Goal: Task Accomplishment & Management: Complete application form

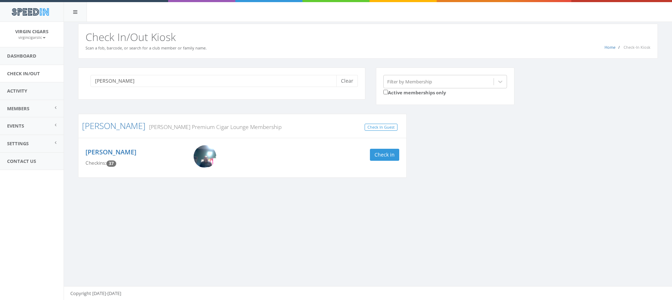
type input "russ"
click at [207, 158] on img at bounding box center [205, 156] width 23 height 23
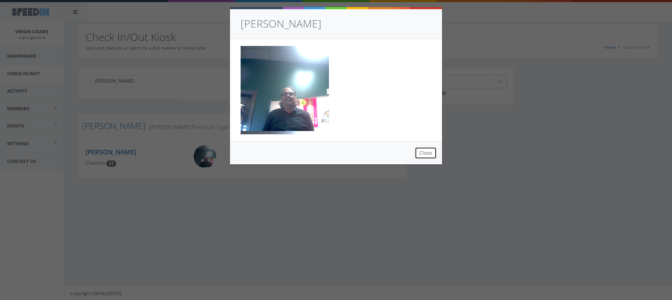
click at [420, 155] on button "Close" at bounding box center [426, 153] width 22 height 12
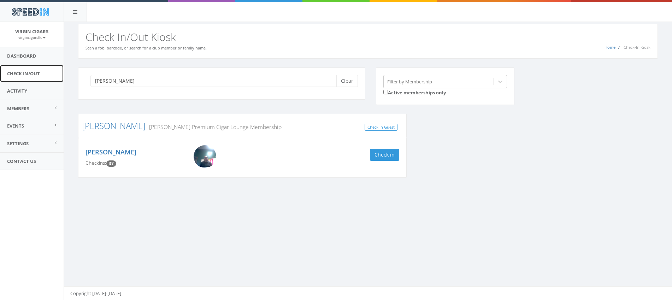
click at [15, 75] on link "Check In/Out" at bounding box center [32, 73] width 64 height 17
click at [28, 112] on link "Members" at bounding box center [32, 108] width 64 height 17
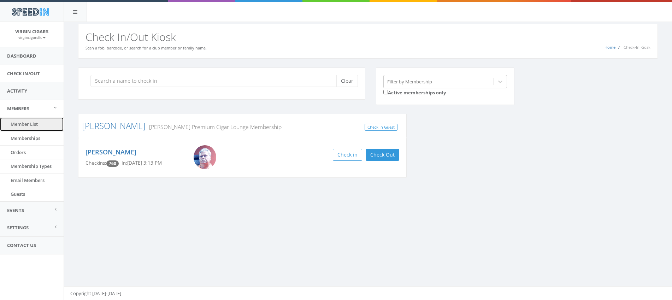
click at [24, 125] on link "Member List" at bounding box center [32, 124] width 64 height 14
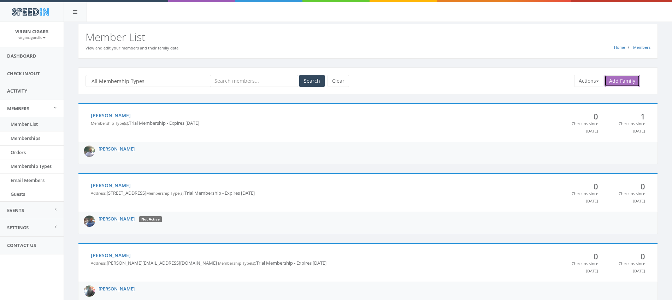
click at [627, 78] on link "Add Family" at bounding box center [621, 81] width 35 height 12
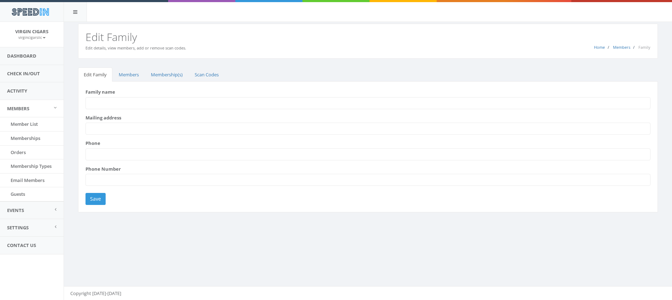
click at [183, 102] on input "Family name" at bounding box center [367, 103] width 565 height 12
type input "[PERSON_NAME]"
click at [119, 129] on input "Mailing address" at bounding box center [367, 129] width 565 height 12
type input "701 Mutual Ct. Raleigh NC"
click at [92, 197] on input "Save" at bounding box center [95, 199] width 20 height 12
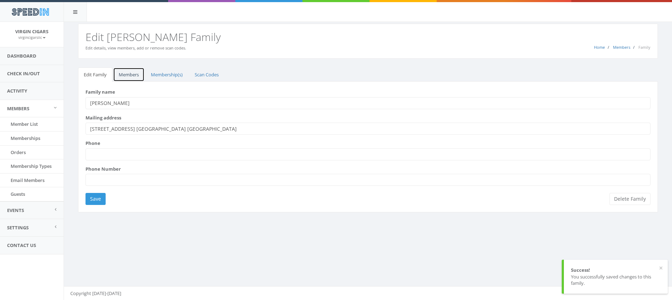
click at [132, 75] on link "Members" at bounding box center [128, 74] width 31 height 14
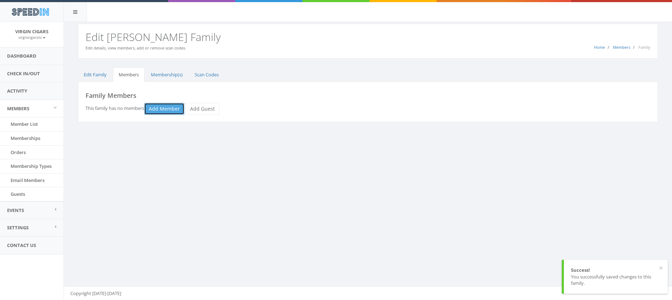
click at [163, 109] on link "Add Member" at bounding box center [164, 109] width 40 height 12
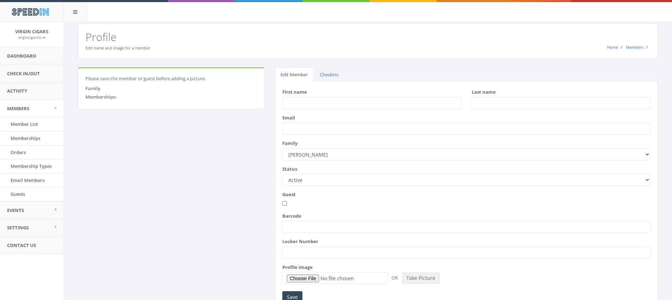
click at [305, 102] on input "First name" at bounding box center [371, 103] width 179 height 12
type input "[PERSON_NAME]"
click at [486, 103] on input "Last name" at bounding box center [561, 103] width 179 height 12
type input "[PERSON_NAME]"
click at [339, 131] on input "Email" at bounding box center [466, 129] width 368 height 12
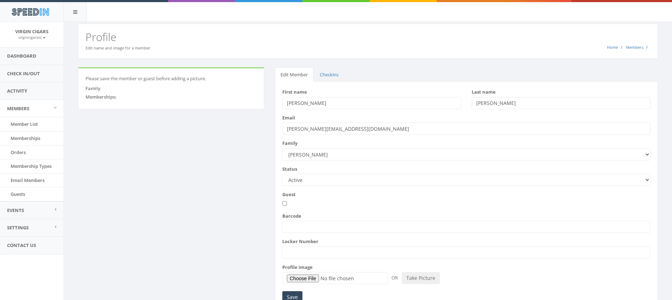
type input "clifton@alphamaledoc.com"
click at [310, 226] on input "Barcode" at bounding box center [466, 227] width 368 height 12
type input "16201835"
click at [295, 295] on input "Save" at bounding box center [292, 297] width 20 height 12
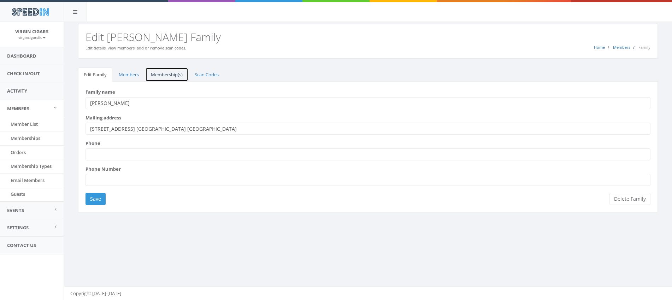
click at [161, 76] on link "Membership(s)" at bounding box center [166, 74] width 43 height 14
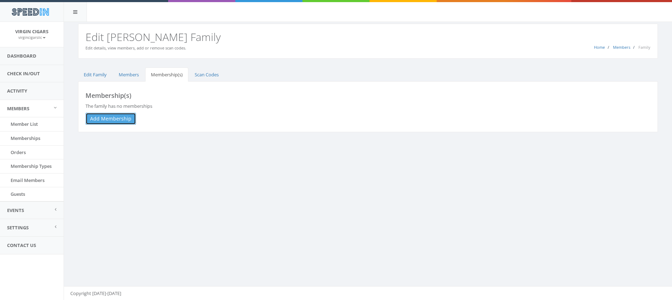
click at [119, 120] on link "Add Membership" at bounding box center [110, 119] width 51 height 12
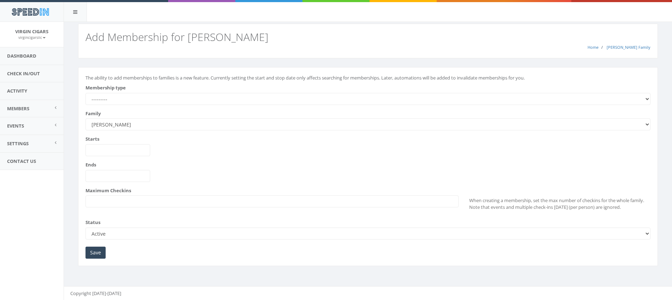
click at [123, 99] on select "--------- All Day Pass [PERSON_NAME] Premium Cigar Lounge Membership Trial Memb…" at bounding box center [367, 99] width 565 height 12
select select "230"
click at [85, 93] on select "--------- All Day Pass [PERSON_NAME] Premium Cigar Lounge Membership Trial Memb…" at bounding box center [367, 99] width 565 height 12
type input "[DATE]"
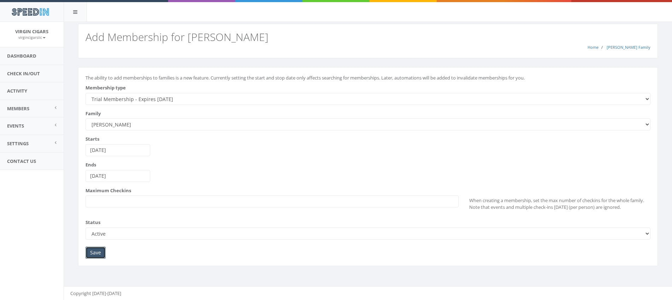
click at [97, 252] on input "Save" at bounding box center [95, 253] width 20 height 12
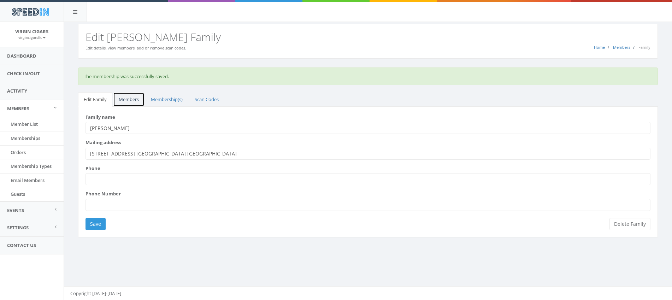
click at [126, 99] on link "Members" at bounding box center [128, 99] width 31 height 14
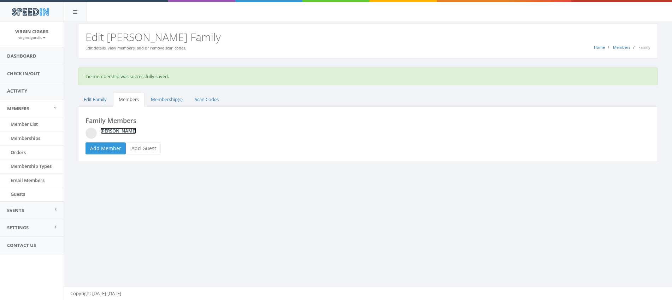
click at [106, 128] on link "[PERSON_NAME]" at bounding box center [118, 131] width 36 height 6
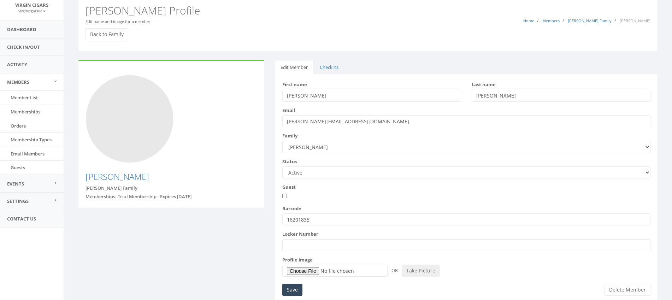
scroll to position [30, 0]
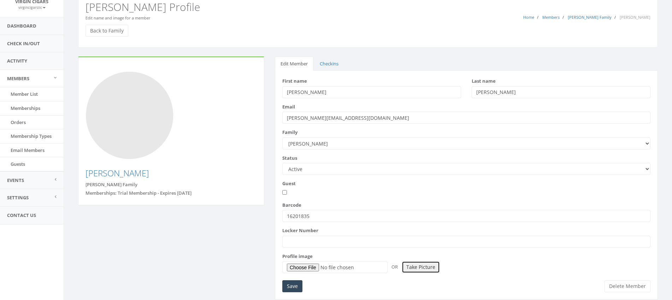
click at [425, 267] on button "Take Picture" at bounding box center [421, 267] width 38 height 12
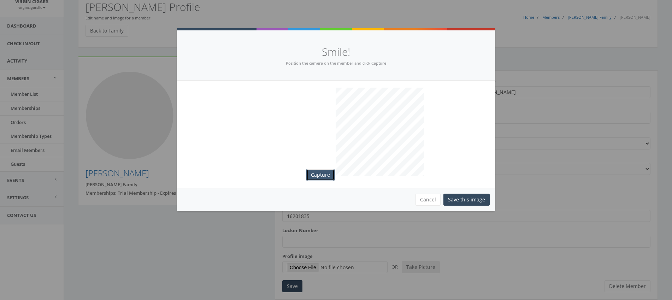
click at [319, 173] on button "Capture" at bounding box center [320, 175] width 28 height 12
click at [475, 197] on button "Save this image" at bounding box center [466, 200] width 46 height 12
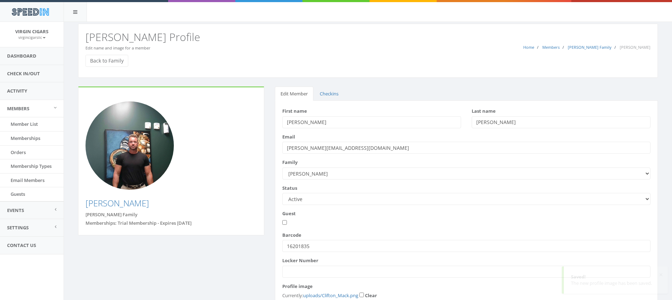
scroll to position [30, 0]
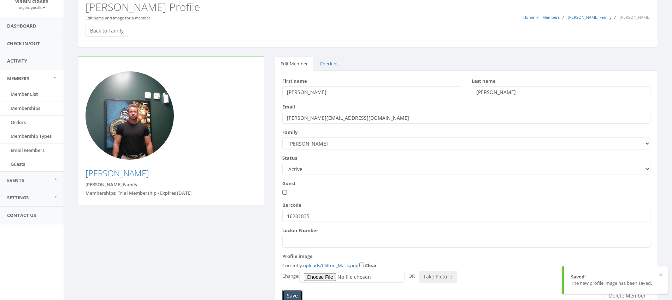
click at [290, 294] on input "Save" at bounding box center [292, 296] width 20 height 12
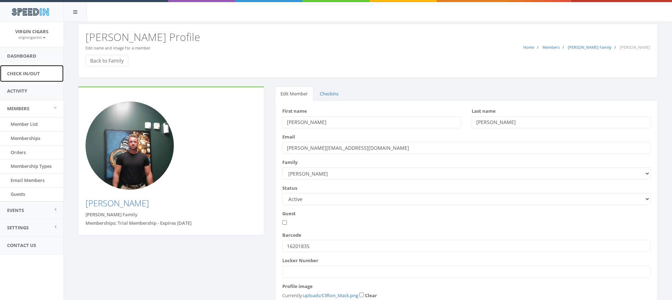
click at [25, 76] on link "Check In/Out" at bounding box center [32, 73] width 64 height 17
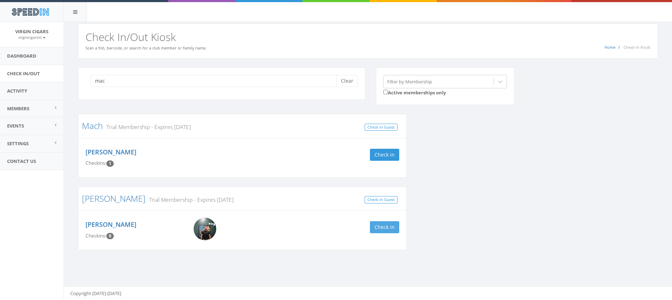
type input "mac"
click at [388, 228] on button "Check in" at bounding box center [384, 227] width 29 height 12
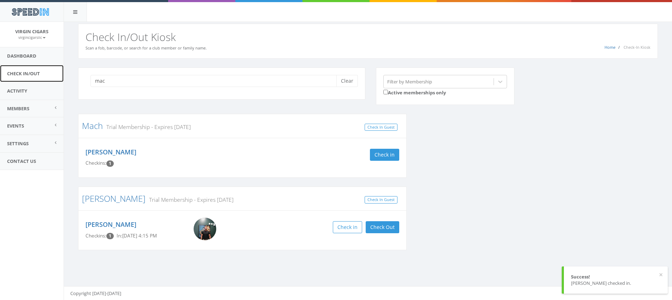
click at [12, 71] on link "Check In/Out" at bounding box center [32, 73] width 64 height 17
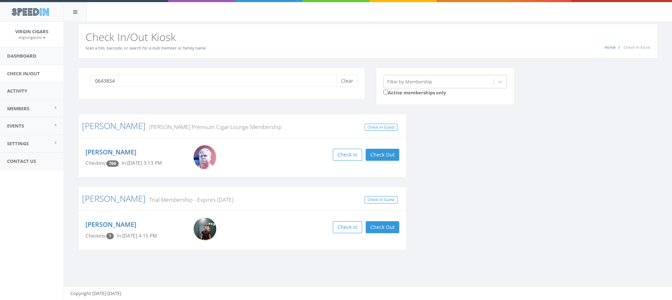
type input "06438544"
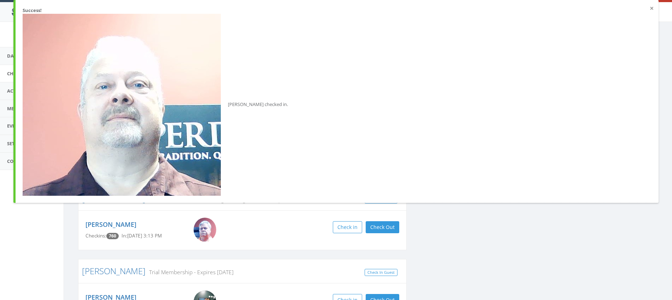
click at [653, 10] on button "×" at bounding box center [652, 8] width 4 height 7
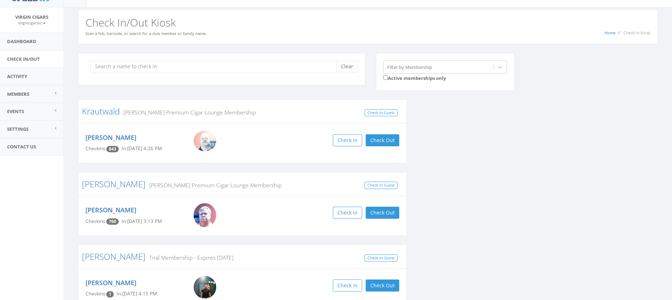
scroll to position [55, 0]
